Goal: Check status: Check status

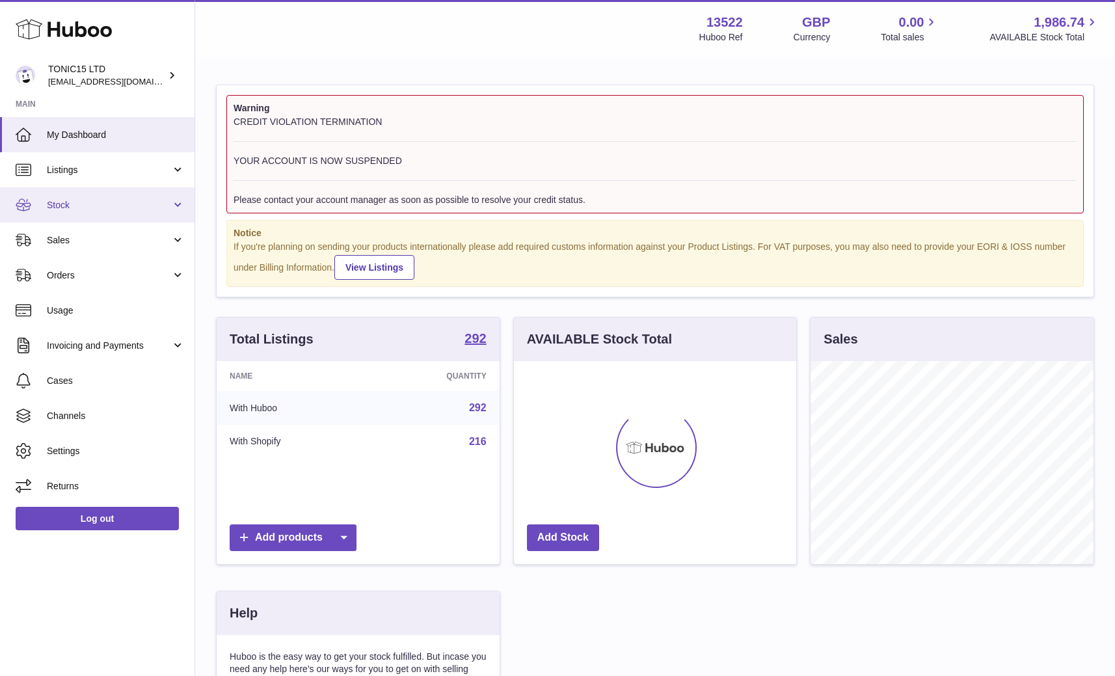
scroll to position [203, 283]
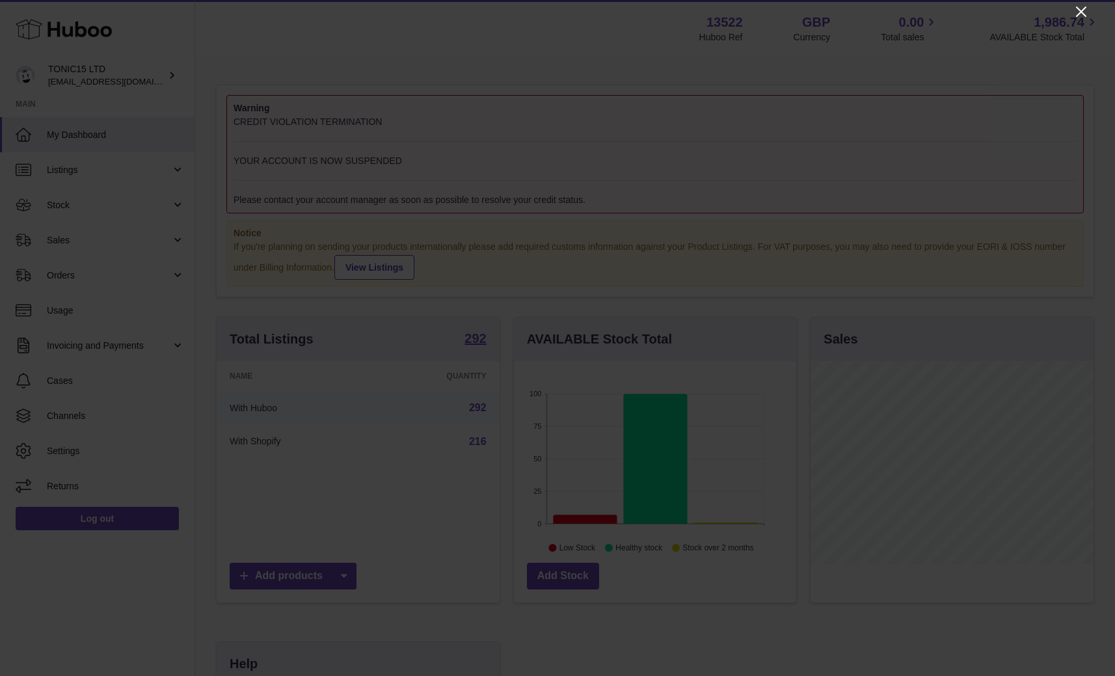
click at [1084, 12] on icon "Close" at bounding box center [1081, 12] width 16 height 16
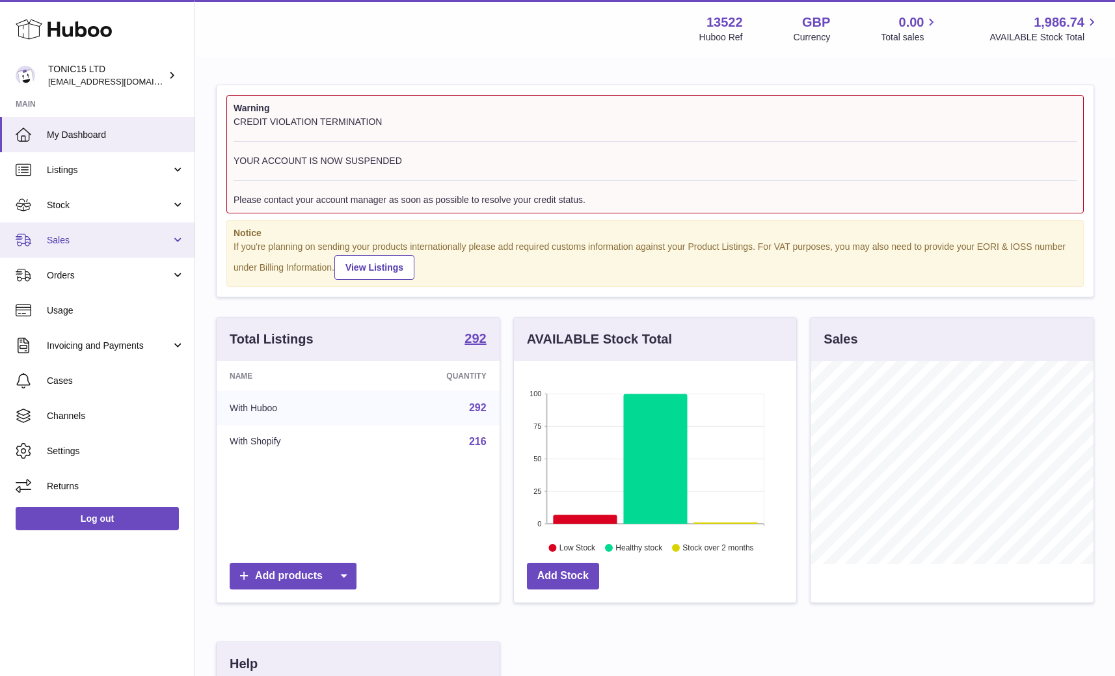
click at [86, 228] on link "Sales" at bounding box center [97, 239] width 195 height 35
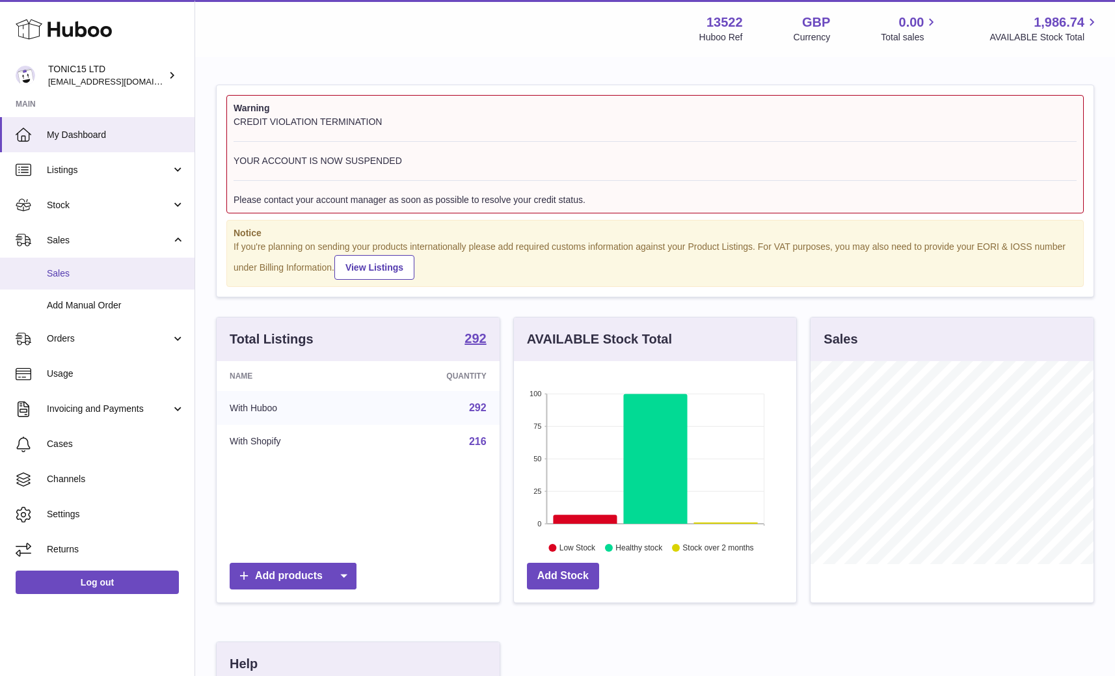
click at [78, 258] on link "Sales" at bounding box center [97, 274] width 195 height 32
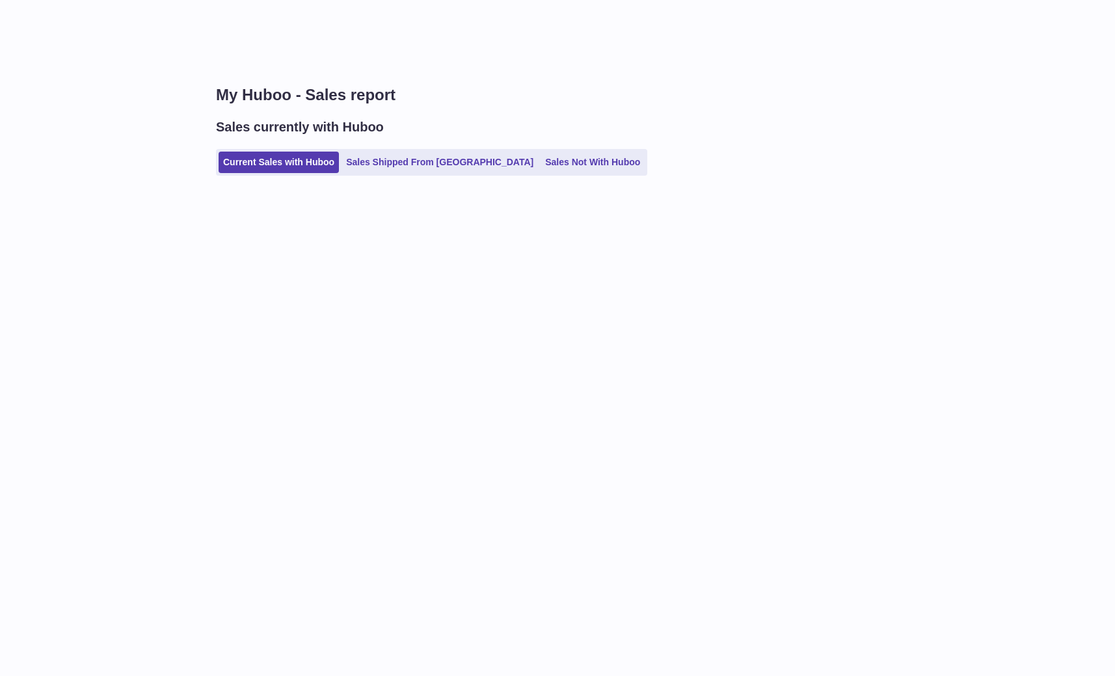
click at [410, 149] on div "Current Sales with Huboo Sales Shipped From Huboo Sales Not With Huboo" at bounding box center [655, 162] width 878 height 27
click at [403, 153] on link "Sales Shipped From [GEOGRAPHIC_DATA]" at bounding box center [440, 162] width 196 height 21
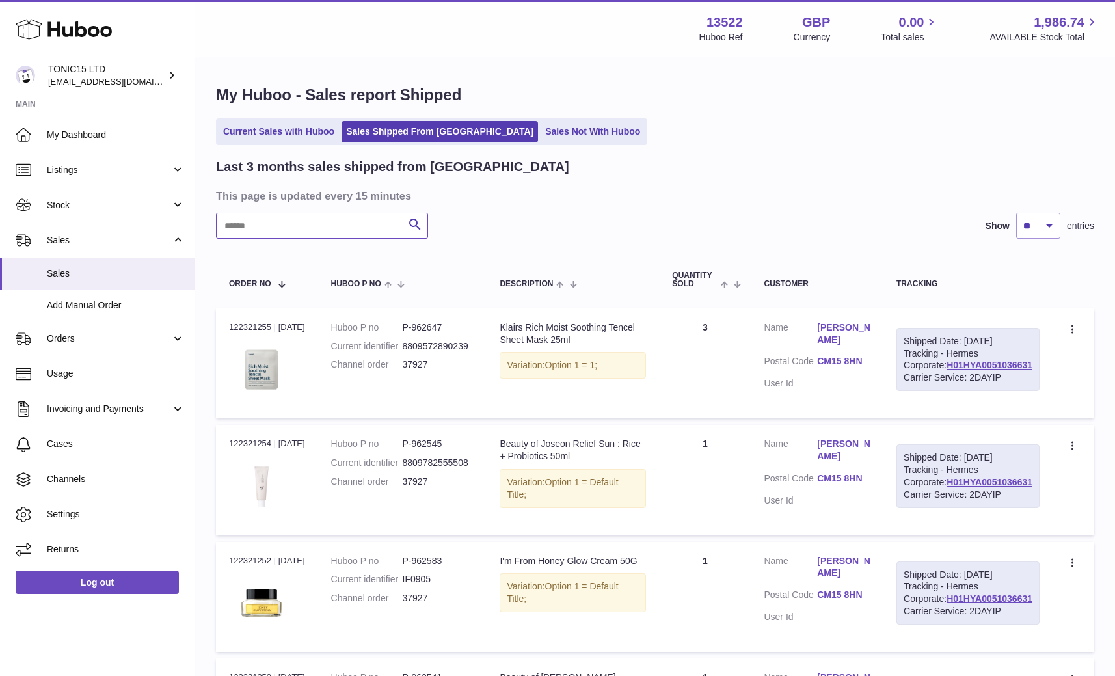
click at [287, 233] on input "text" at bounding box center [322, 226] width 212 height 26
paste input "*****"
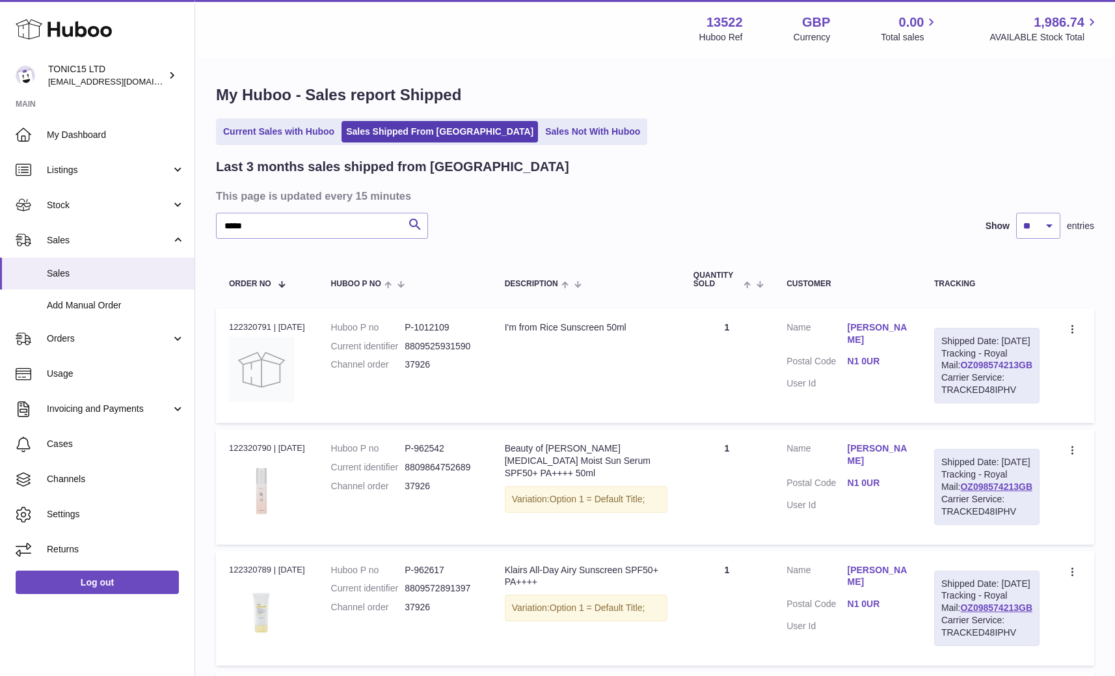
drag, startPoint x: 1038, startPoint y: 388, endPoint x: 966, endPoint y: 391, distance: 71.6
click at [966, 391] on div "Shipped Date: 5th Aug 2025 Tracking - Royal Mail: OZ098574213GB Carrier Service…" at bounding box center [986, 365] width 105 height 75
copy link "OZ098574213GB"
click at [696, 167] on div "Last 3 months sales shipped from Huboo" at bounding box center [655, 167] width 878 height 18
click at [325, 236] on input "*****" at bounding box center [322, 226] width 212 height 26
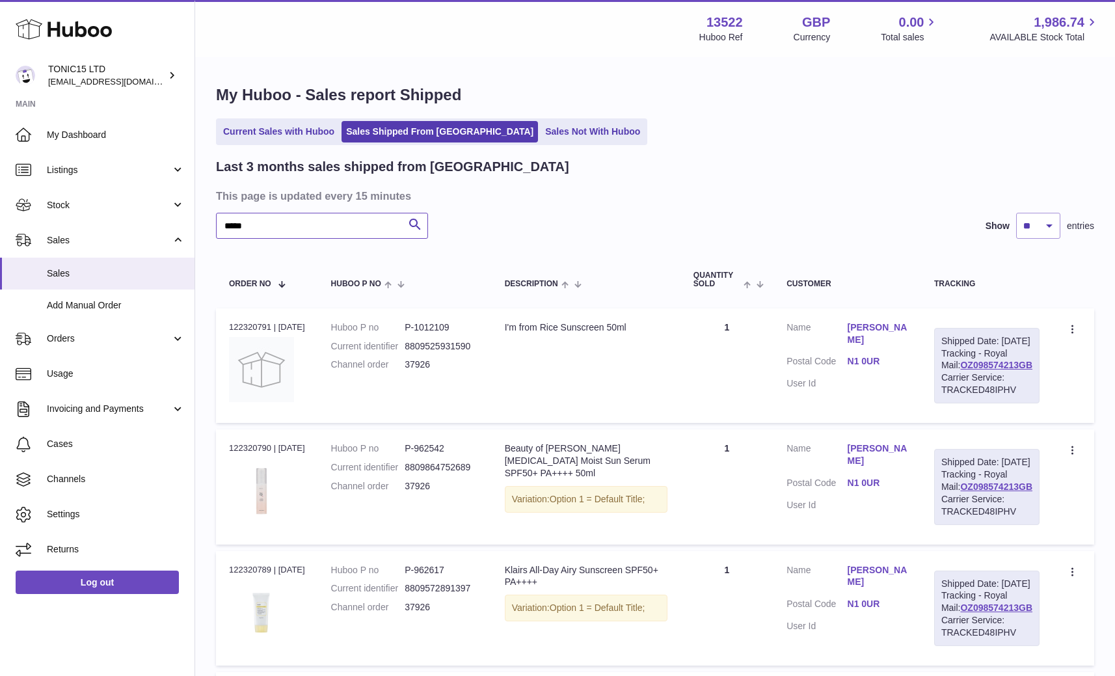
paste input "text"
type input "*****"
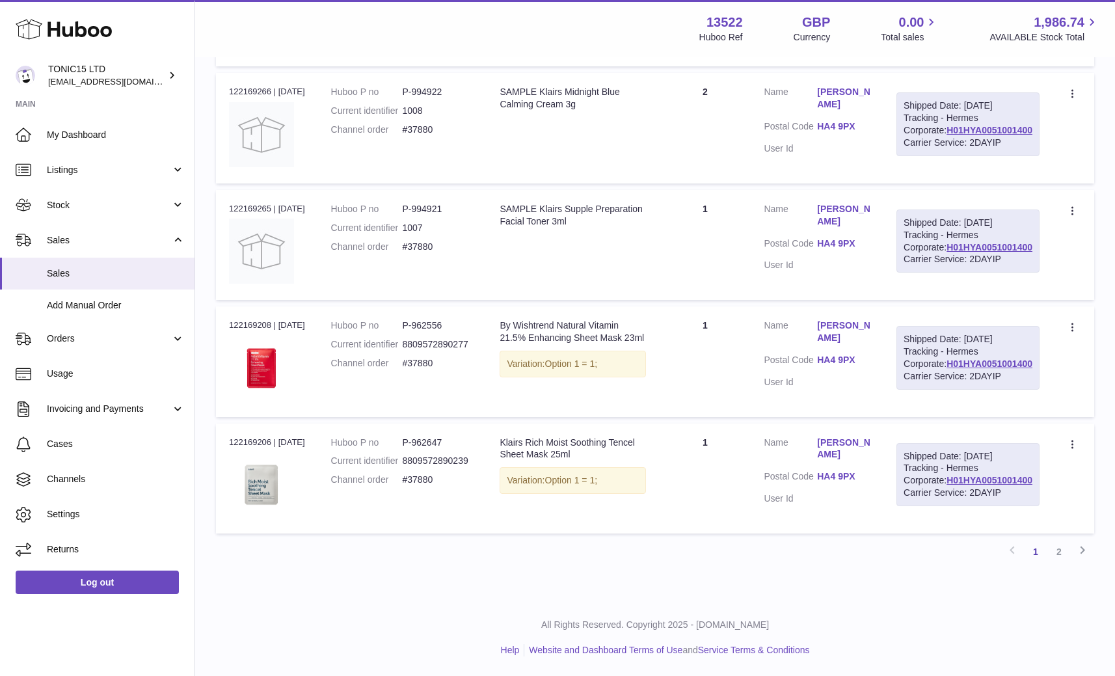
scroll to position [1227, 0]
click at [1064, 558] on link "2" at bounding box center [1058, 551] width 23 height 23
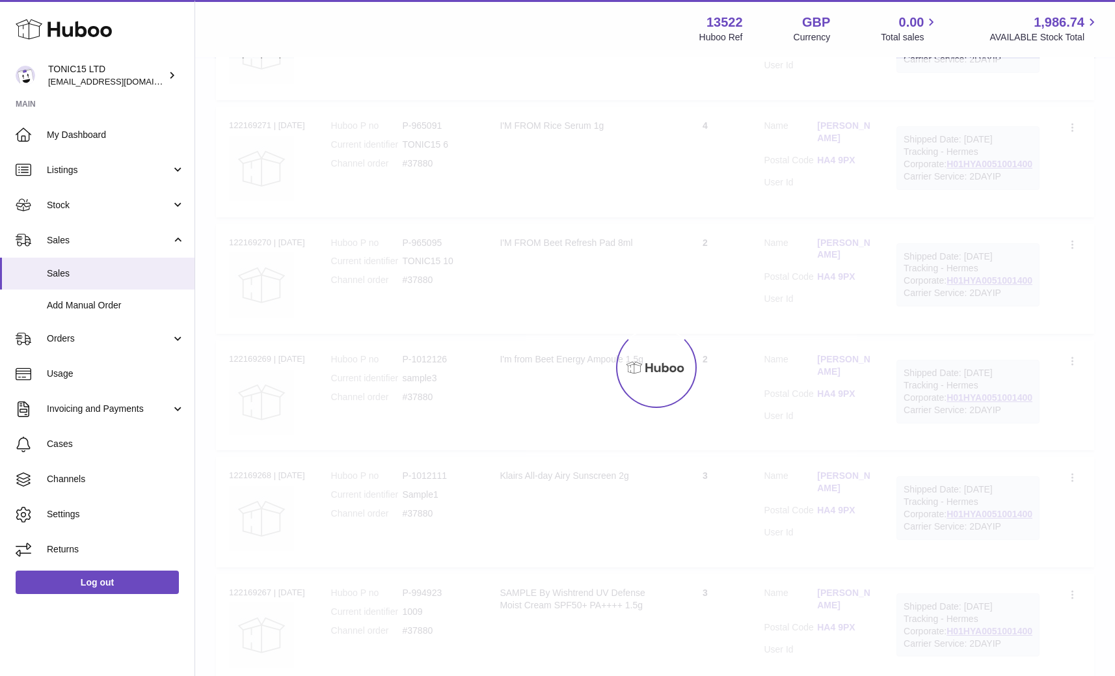
scroll to position [59, 0]
